Goal: Navigation & Orientation: Find specific page/section

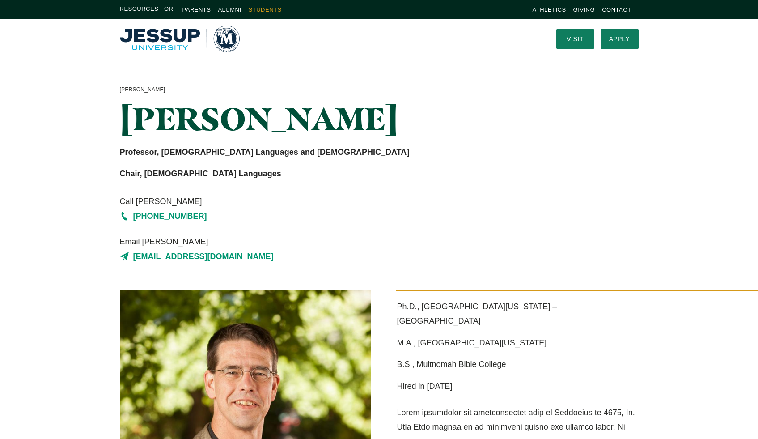
click at [269, 11] on link "Students" at bounding box center [265, 9] width 33 height 7
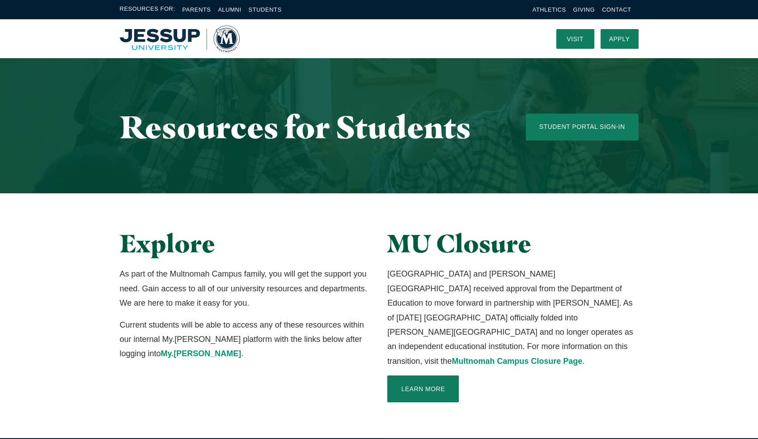
click at [174, 36] on img "Home" at bounding box center [180, 38] width 120 height 27
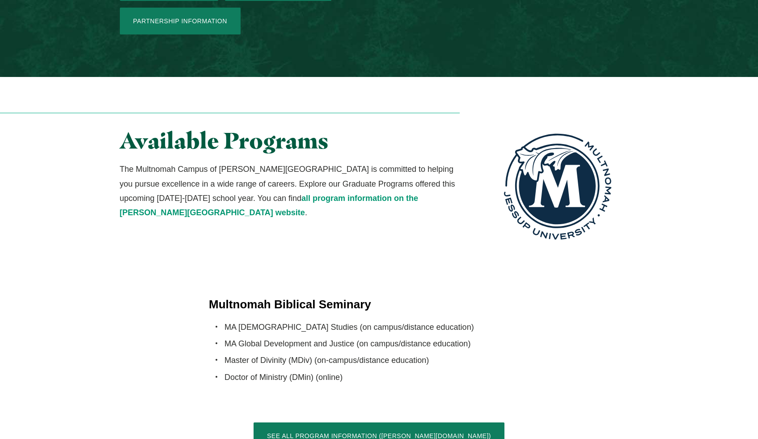
scroll to position [1556, 0]
